Goal: Task Accomplishment & Management: Manage account settings

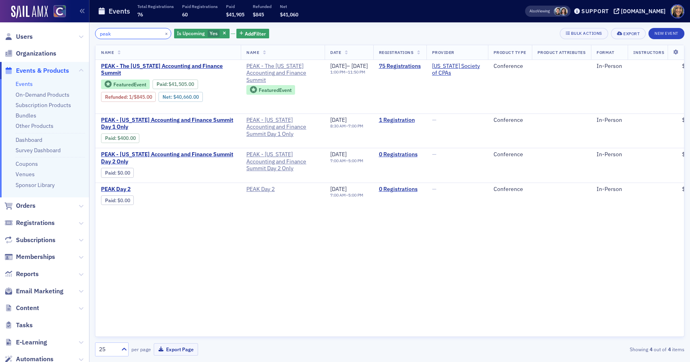
click at [125, 32] on input "peak" at bounding box center [133, 33] width 76 height 11
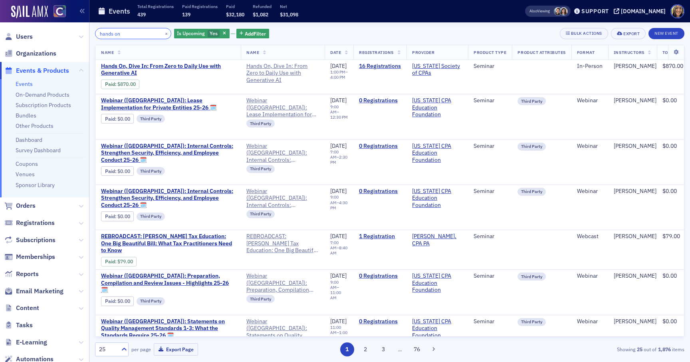
type input "hands on"
click at [163, 65] on span "Hands On, Dive In: From Zero to Daily Use with Generative AI" at bounding box center [168, 70] width 134 height 14
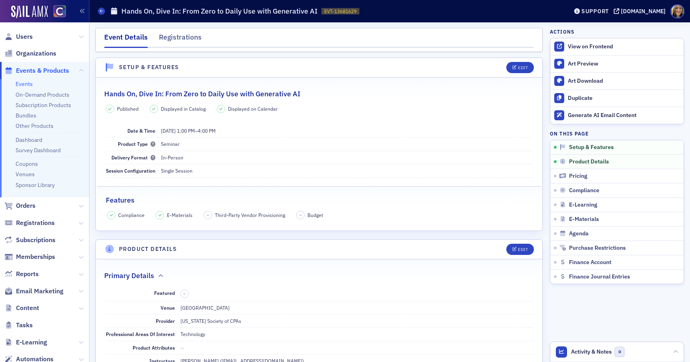
click at [529, 243] on header "Product Details Edit" at bounding box center [319, 250] width 446 height 20
click at [525, 249] on div "Edit" at bounding box center [523, 249] width 10 height 4
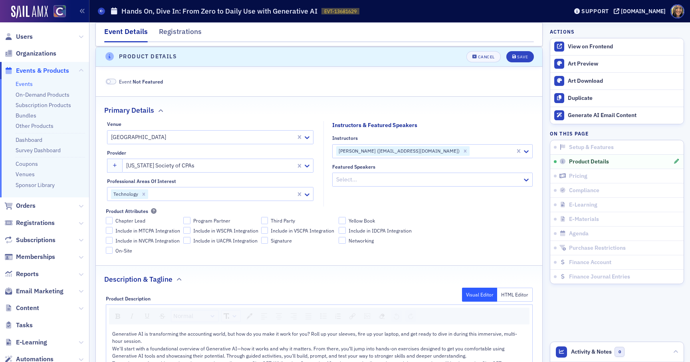
scroll to position [193, 0]
click at [112, 81] on span at bounding box center [111, 81] width 10 height 6
click at [524, 54] on div "Save" at bounding box center [522, 56] width 11 height 4
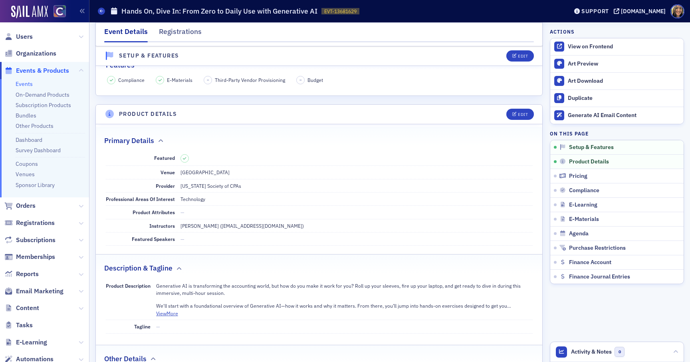
scroll to position [0, 0]
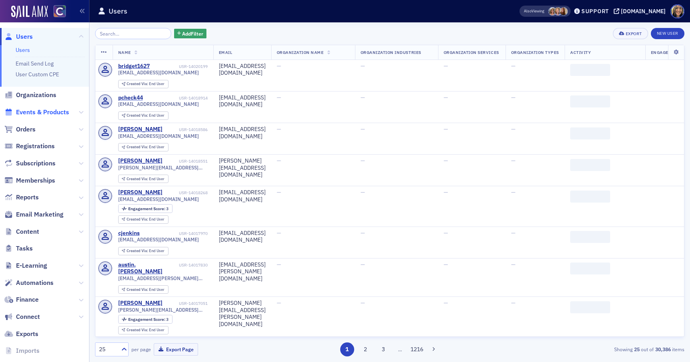
click at [32, 116] on span "Events & Products" at bounding box center [42, 112] width 53 height 9
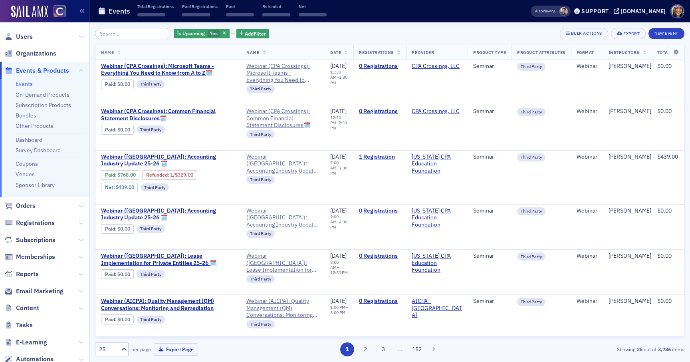
click at [128, 34] on input "search" at bounding box center [133, 33] width 76 height 11
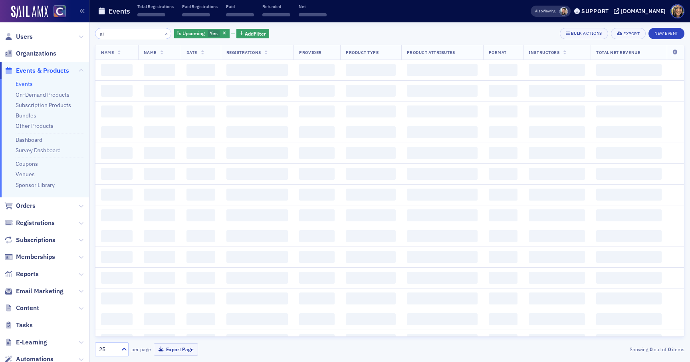
type input "a"
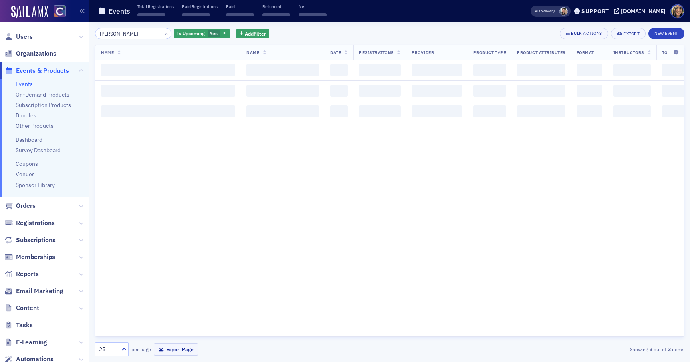
type input "wes hart"
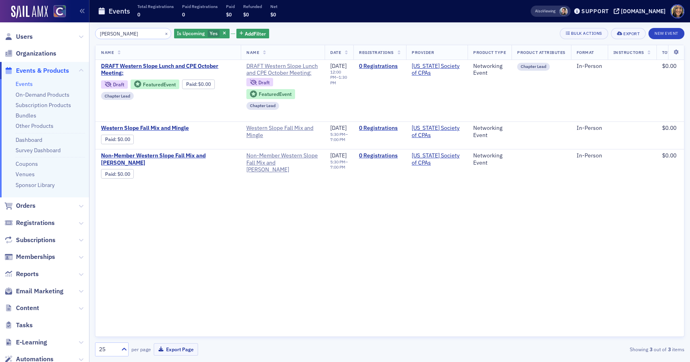
click at [136, 29] on input "wes hart" at bounding box center [133, 33] width 76 height 11
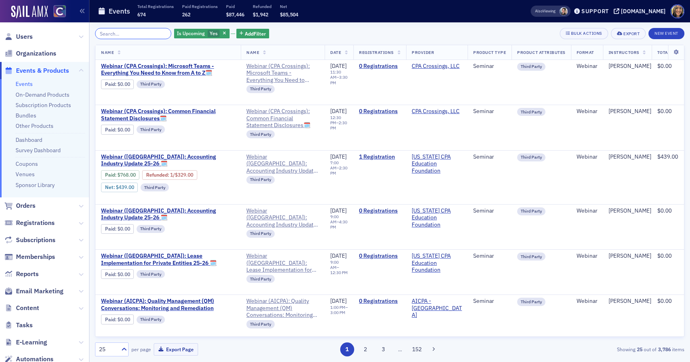
click at [142, 28] on input "search" at bounding box center [133, 33] width 76 height 11
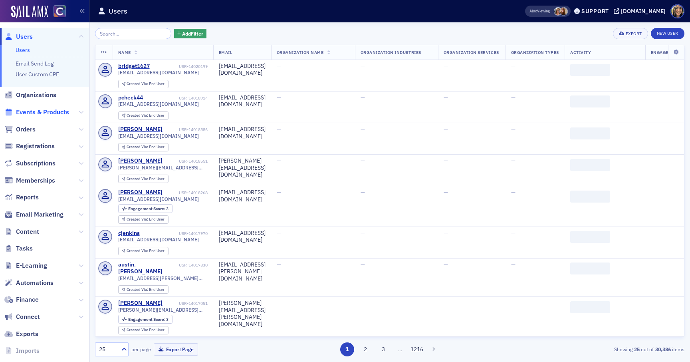
click at [50, 113] on span "Events & Products" at bounding box center [42, 112] width 53 height 9
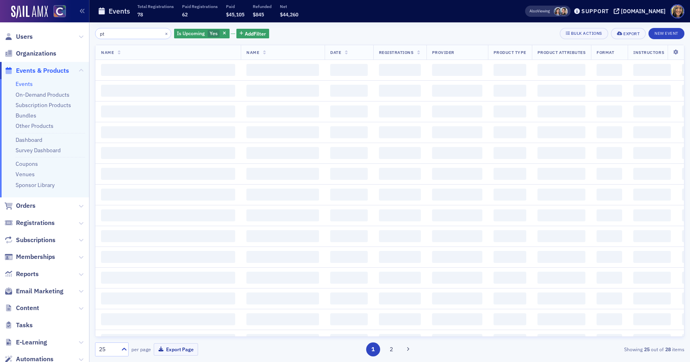
type input "p"
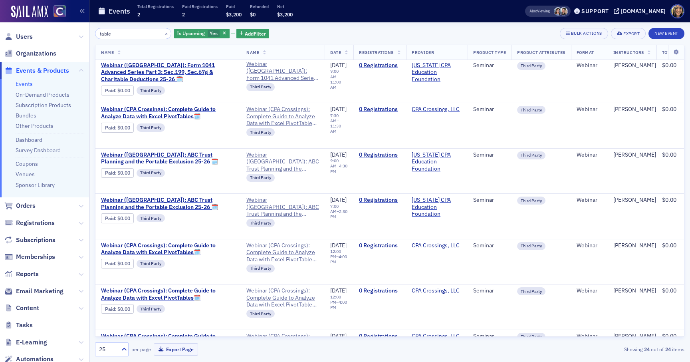
scroll to position [799, 0]
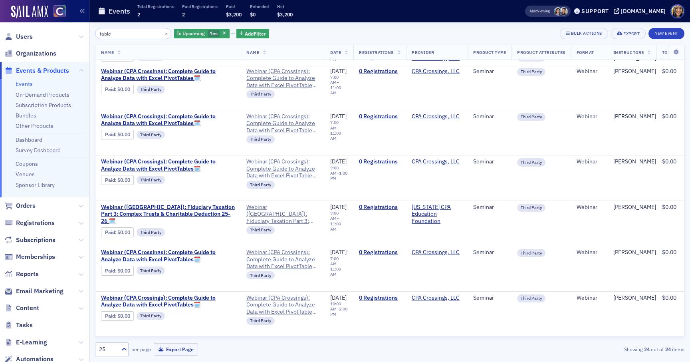
type input "table"
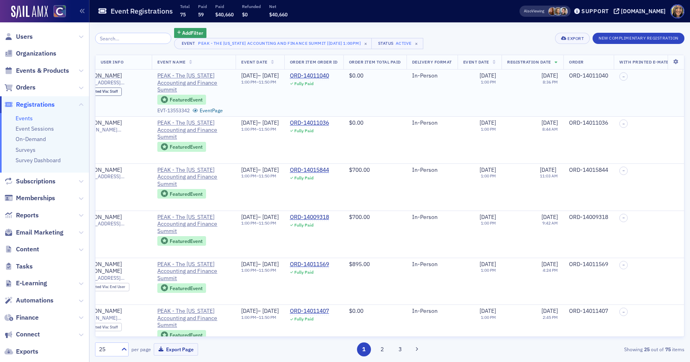
scroll to position [0, 0]
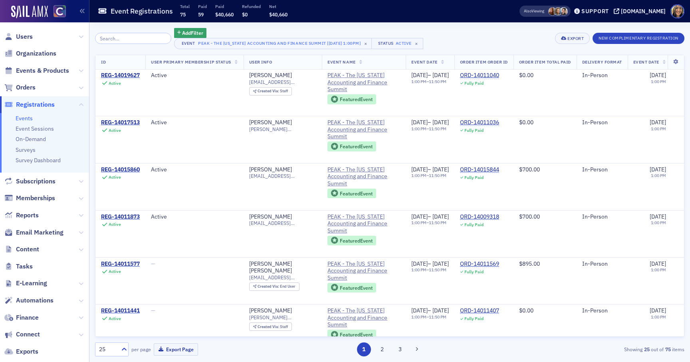
click at [25, 116] on link "Events" at bounding box center [24, 118] width 17 height 7
